Goal: Information Seeking & Learning: Learn about a topic

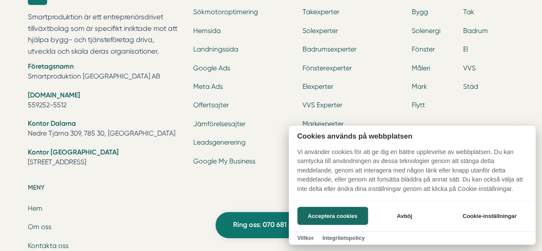
scroll to position [2634, 0]
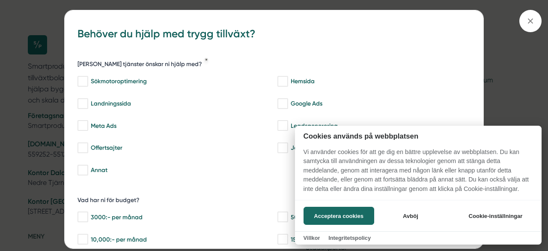
click at [518, 21] on div at bounding box center [274, 125] width 548 height 251
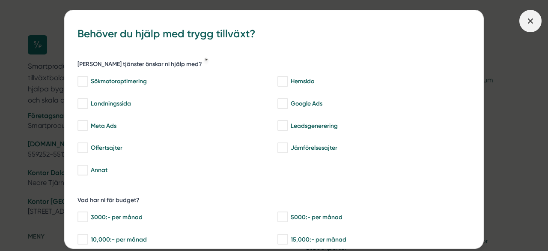
click at [527, 24] on icon at bounding box center [530, 20] width 9 height 9
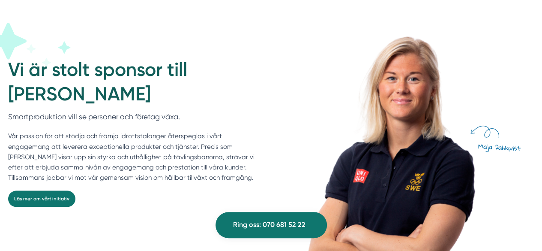
scroll to position [2248, 0]
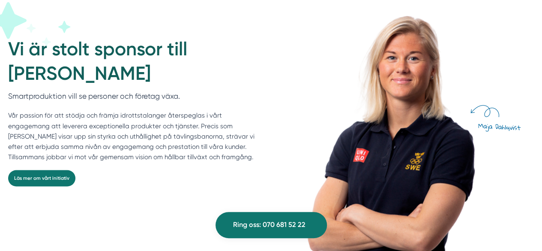
scroll to position [2270, 0]
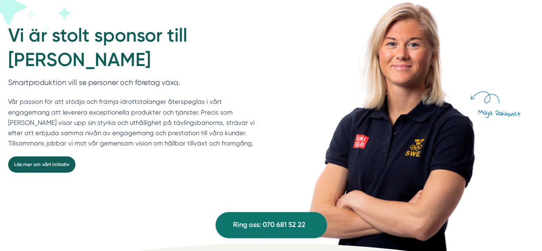
click at [24, 156] on link "Läs mer om vårt initiativ" at bounding box center [41, 164] width 67 height 16
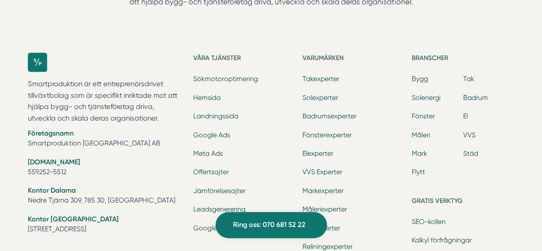
scroll to position [2867, 0]
